Goal: Task Accomplishment & Management: Manage account settings

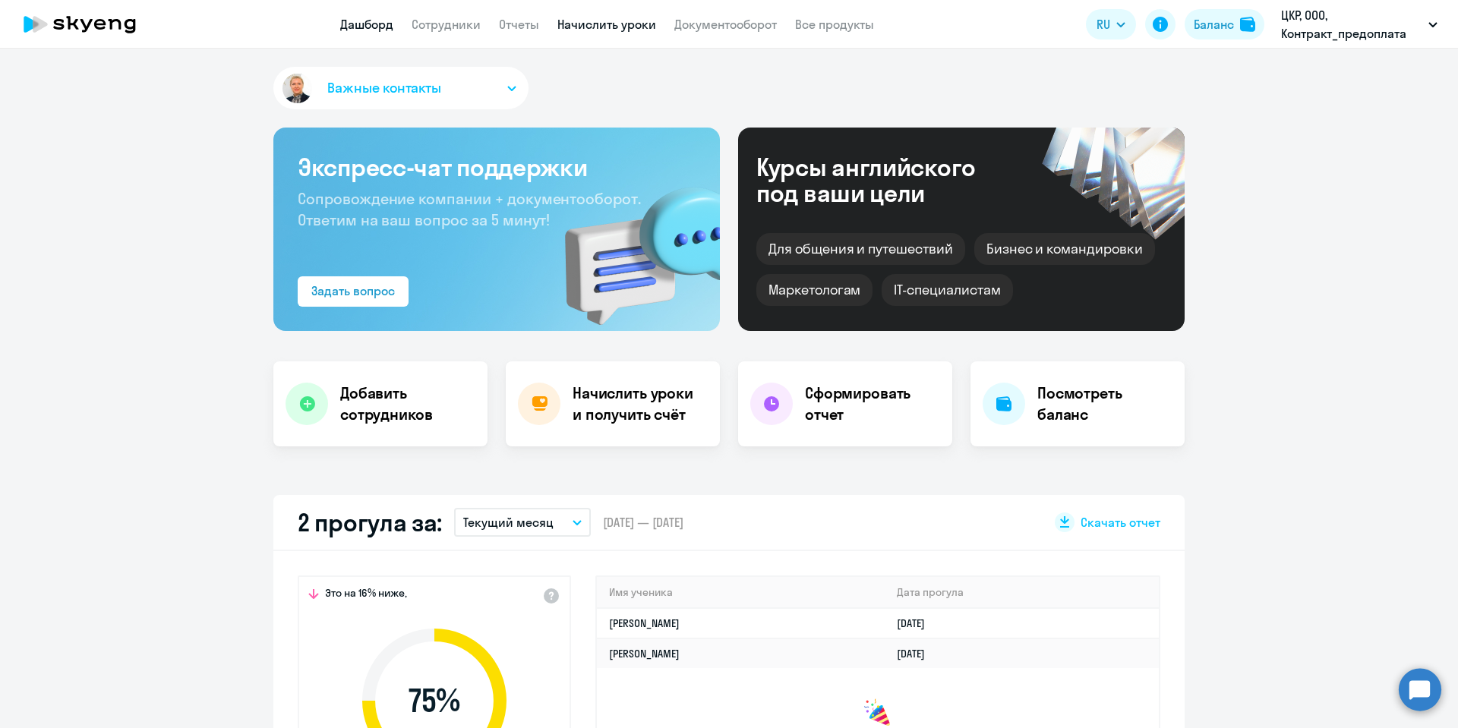
click at [598, 25] on link "Начислить уроки" at bounding box center [606, 24] width 99 height 15
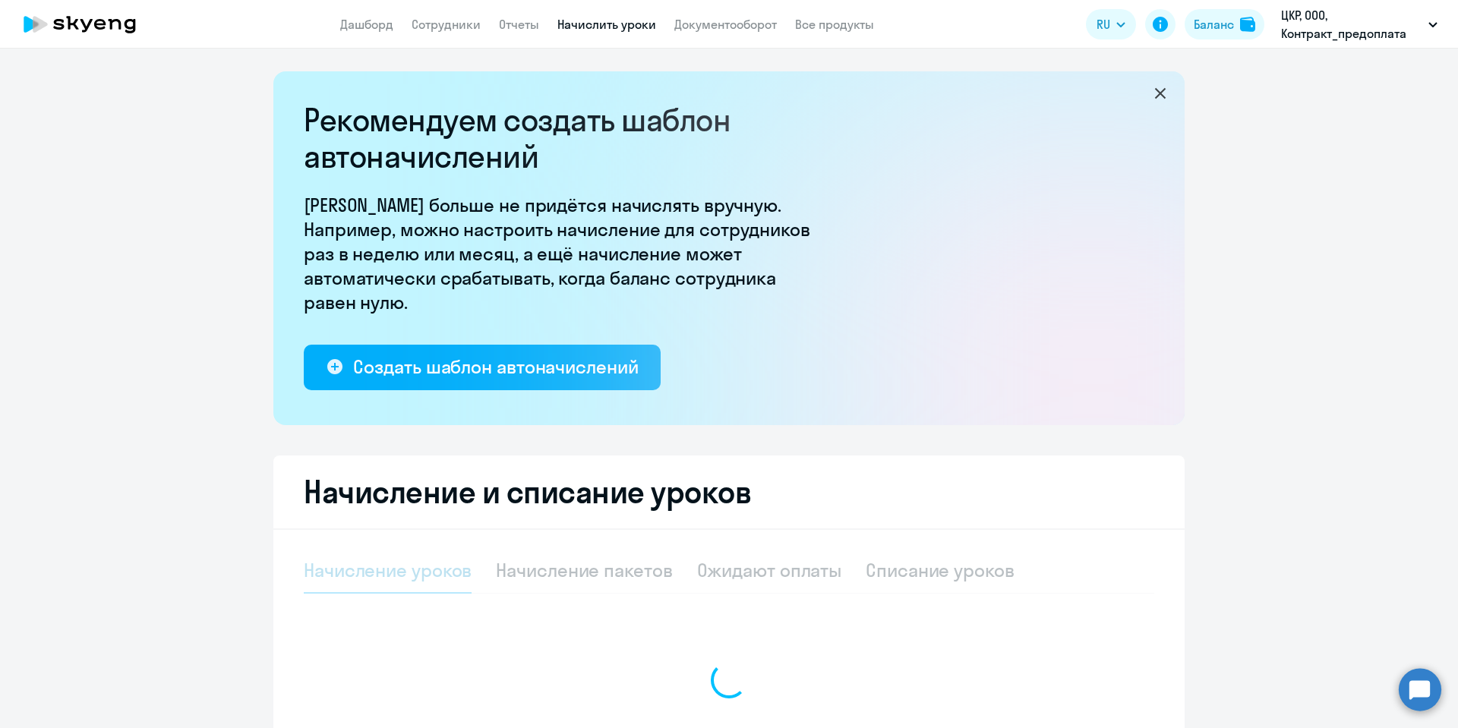
select select "10"
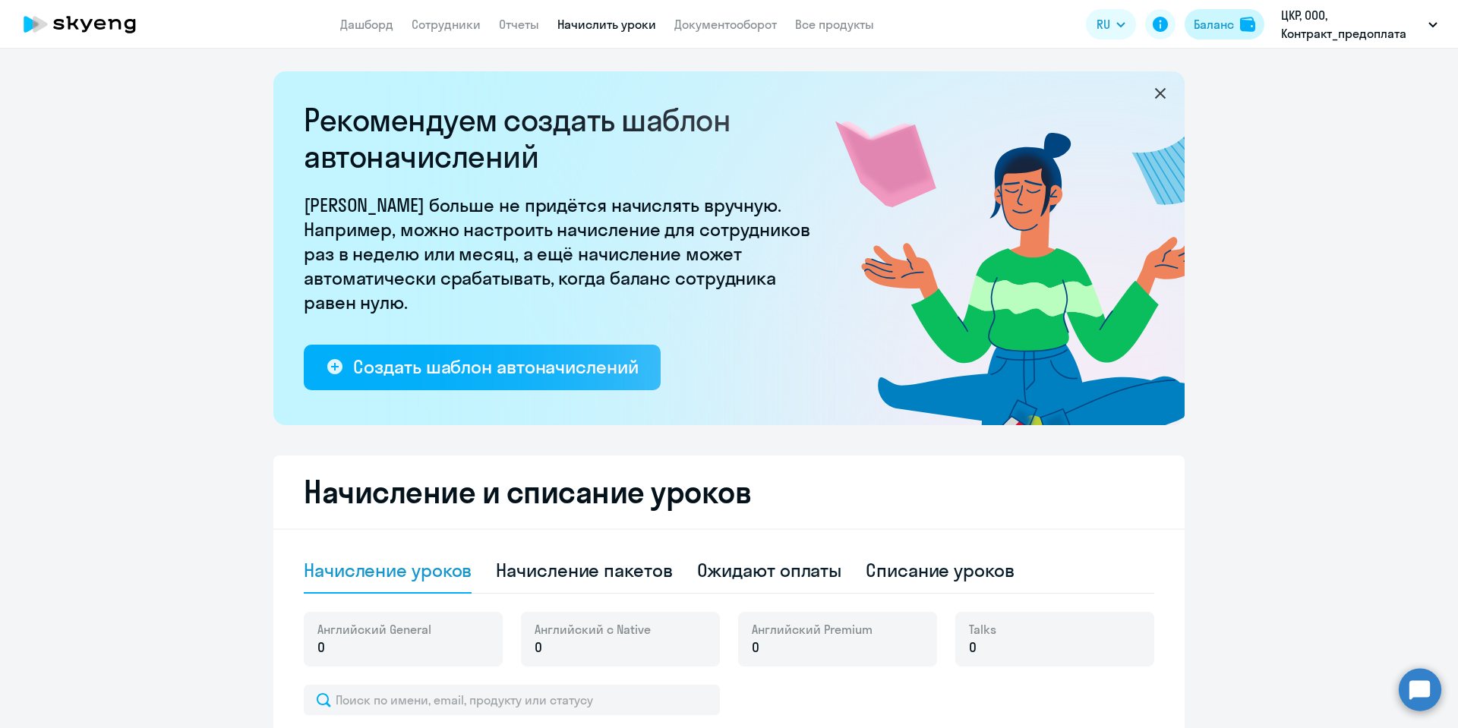
click at [1209, 23] on div "Баланс" at bounding box center [1214, 24] width 40 height 18
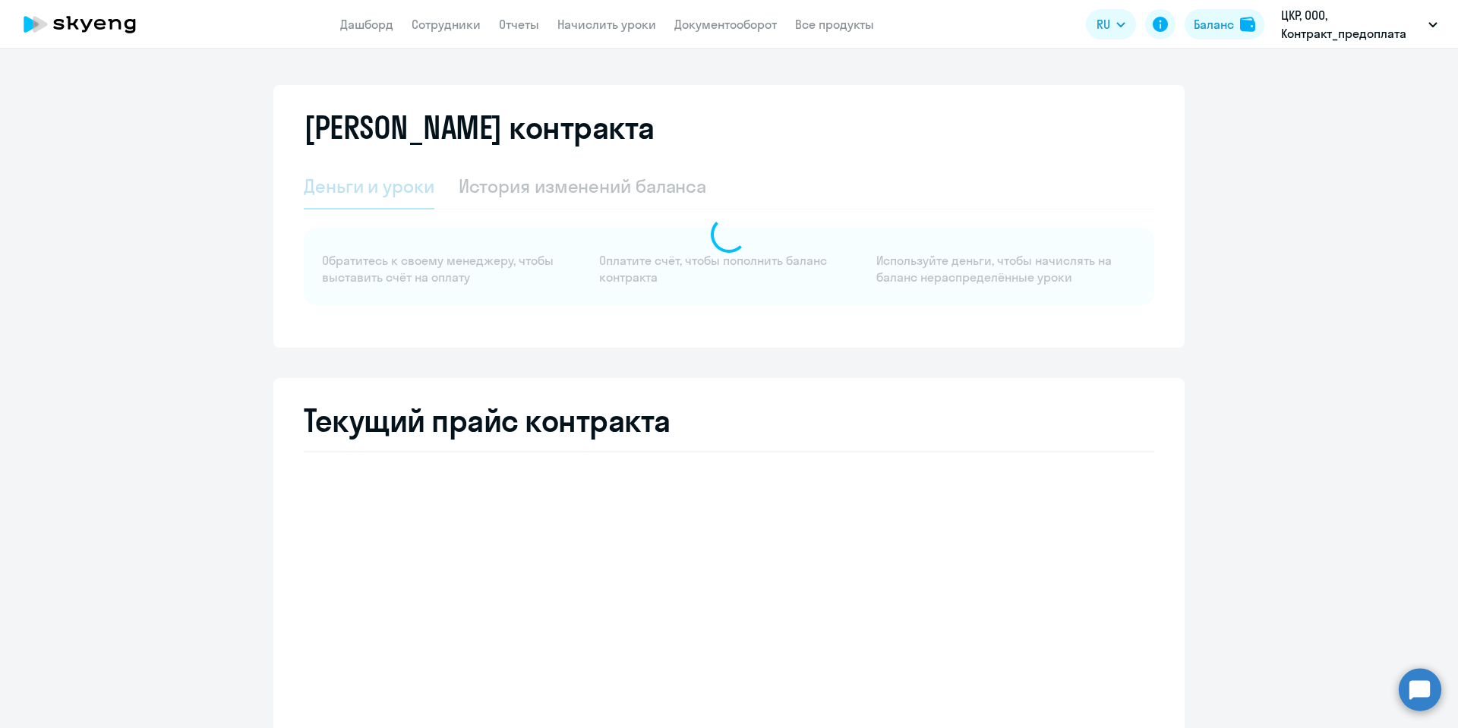
select select "english_adult_not_native_speaker"
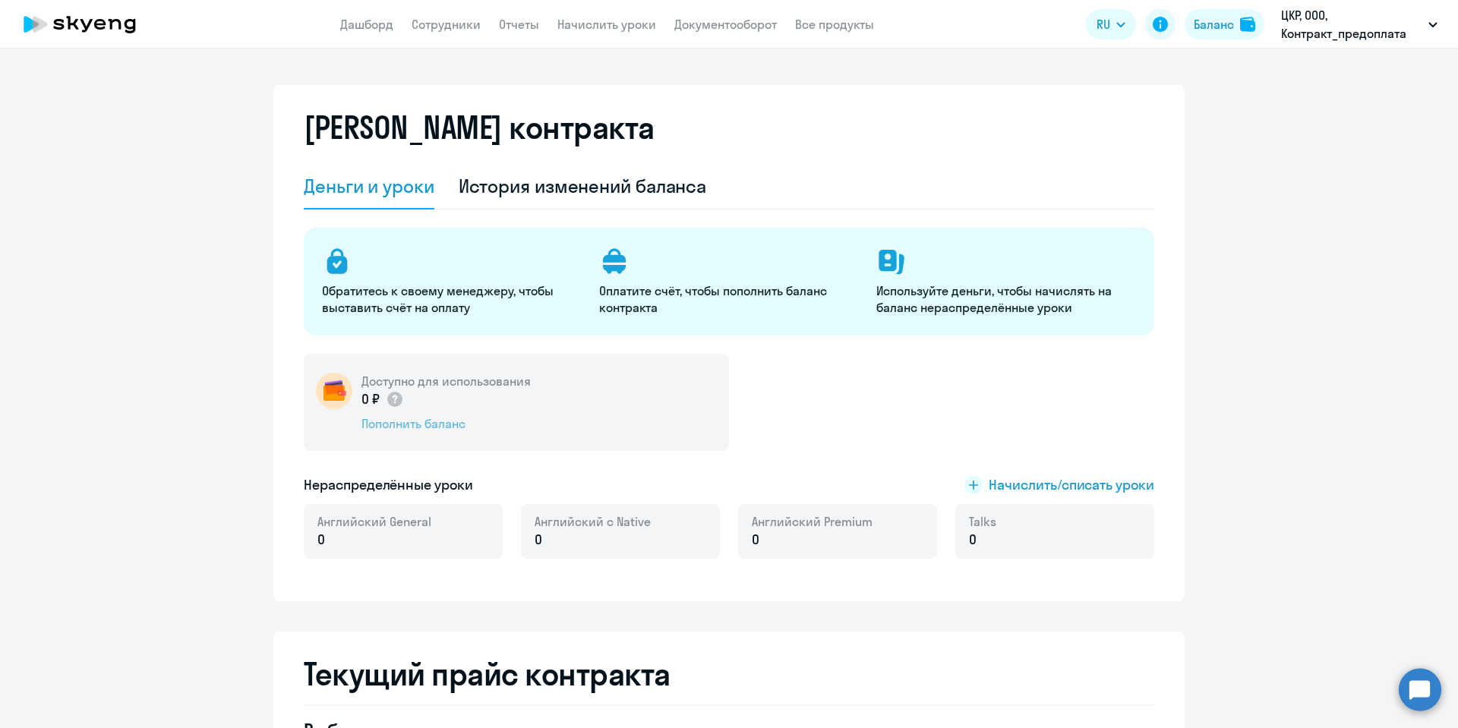
click at [427, 421] on div "Пополнить баланс" at bounding box center [445, 423] width 169 height 17
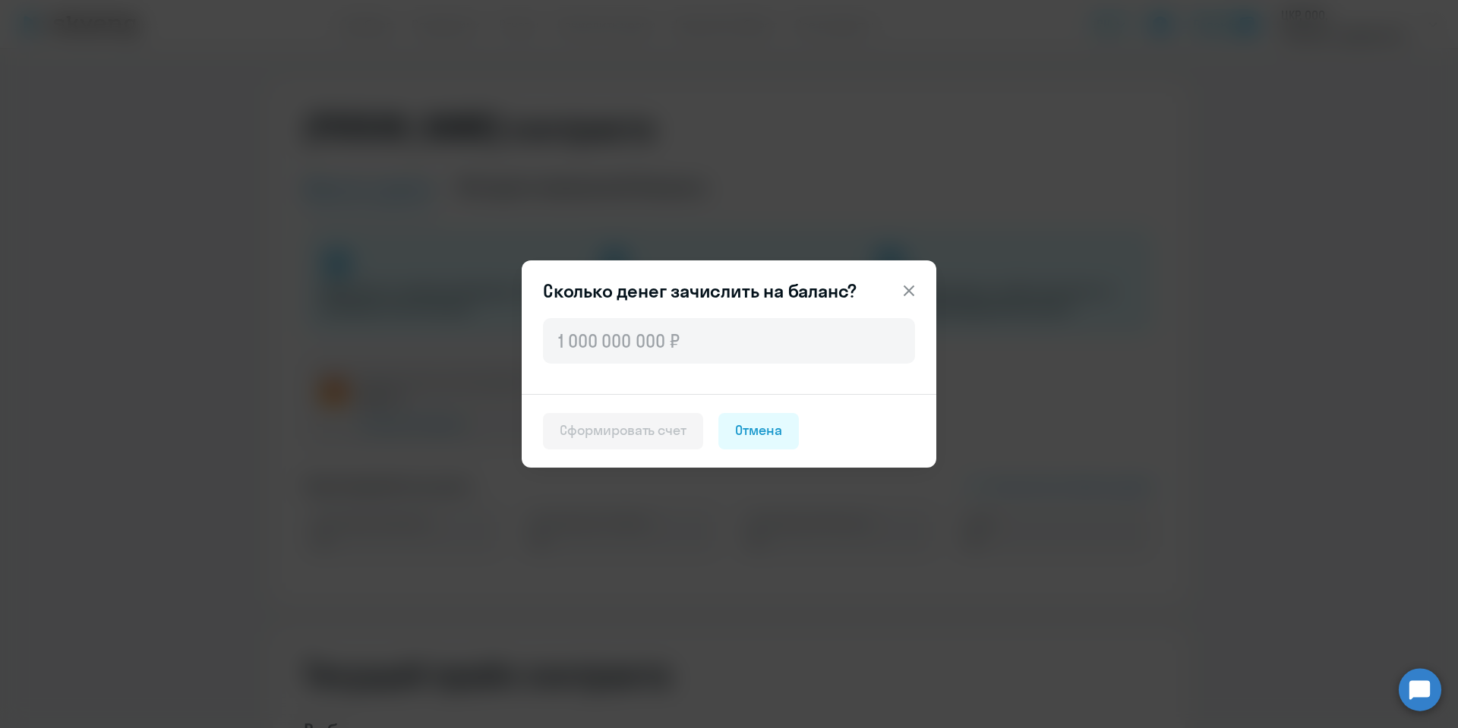
click at [909, 298] on icon at bounding box center [909, 291] width 18 height 18
